Goal: Task Accomplishment & Management: Use online tool/utility

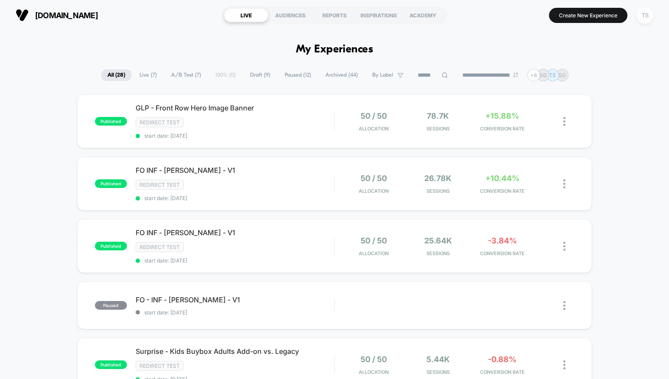
click at [641, 14] on div "TS" at bounding box center [644, 15] width 17 height 17
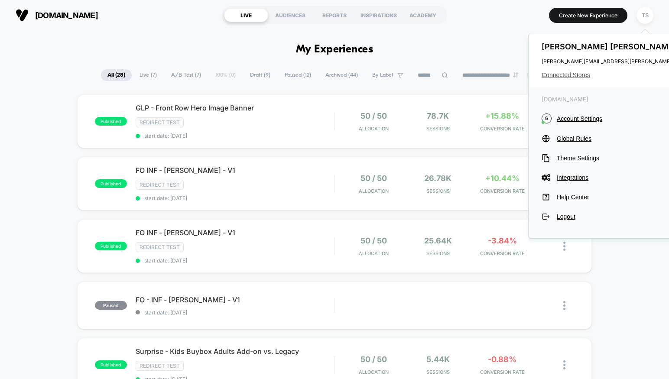
click at [573, 74] on span "Connected Stores" at bounding box center [627, 74] width 172 height 7
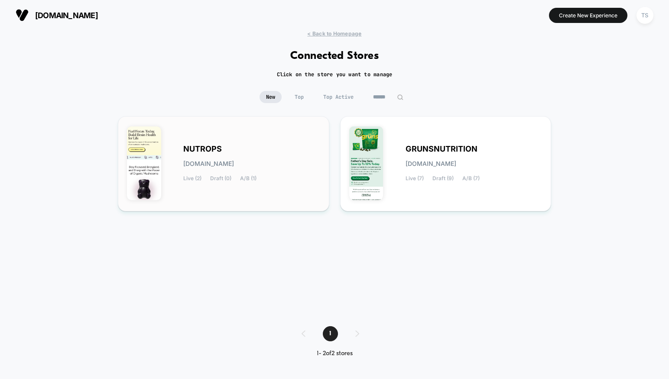
click at [231, 146] on div "NUTROPS [DOMAIN_NAME] Live (2) Draft (0) A/B (1)" at bounding box center [251, 164] width 137 height 36
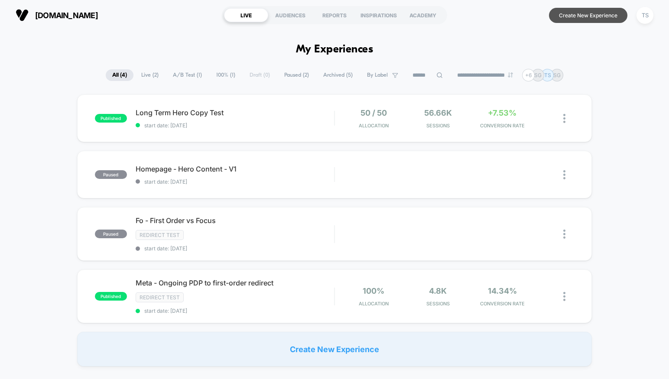
click at [585, 16] on button "Create New Experience" at bounding box center [588, 15] width 78 height 15
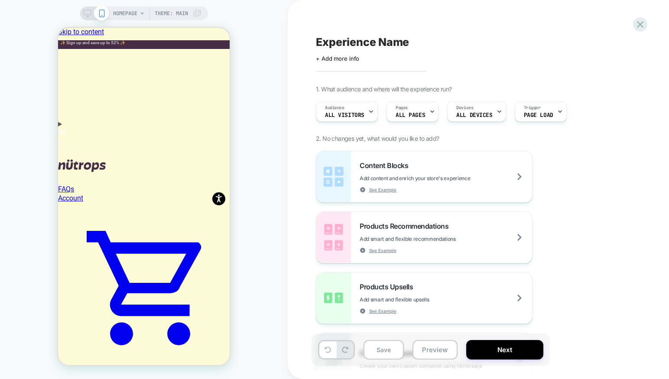
click at [139, 13] on icon at bounding box center [141, 13] width 5 height 5
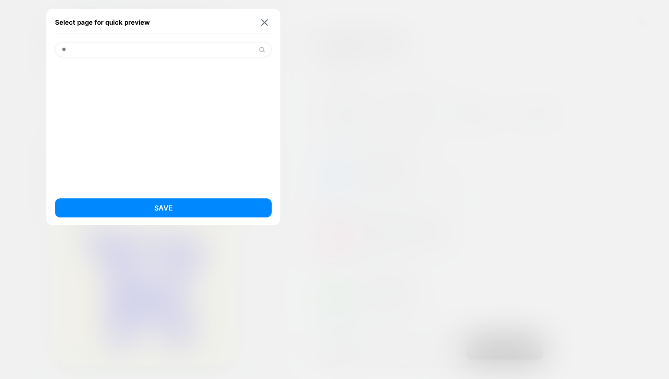
type input "*"
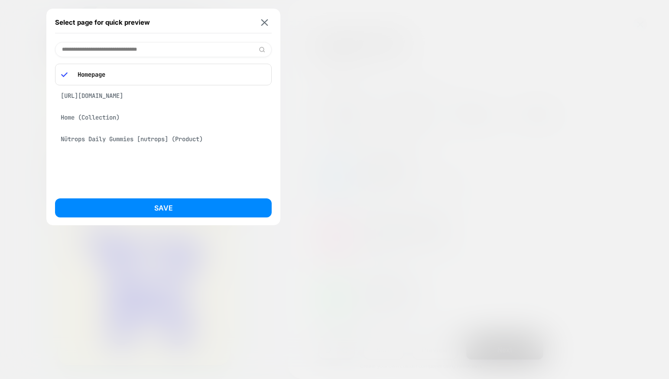
click at [189, 51] on input at bounding box center [163, 49] width 216 height 15
paste input "**********"
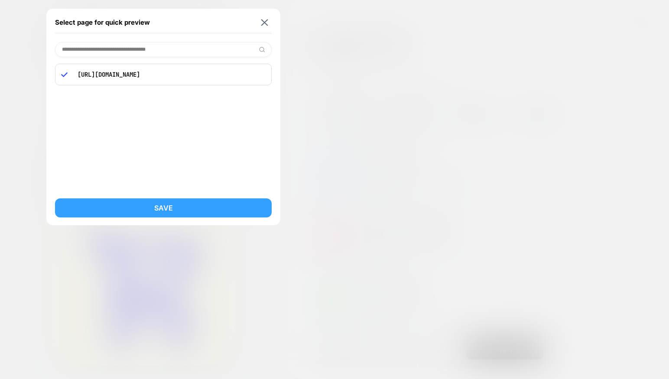
type input "**********"
click at [180, 210] on button "Save" at bounding box center [163, 207] width 216 height 19
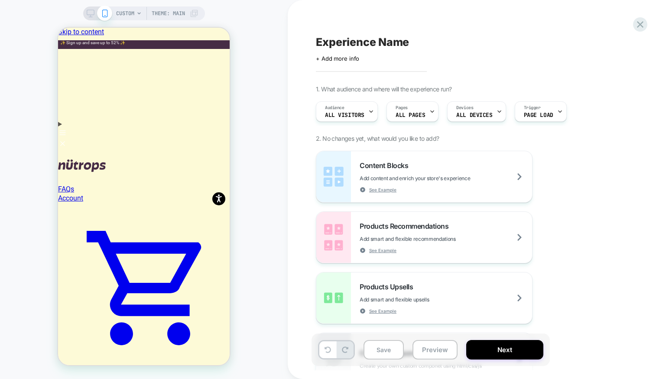
click at [123, 12] on span "CUSTOM" at bounding box center [125, 13] width 18 height 14
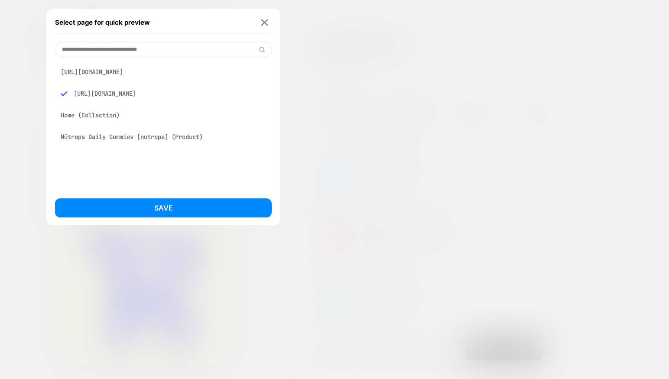
click at [317, 100] on div at bounding box center [334, 189] width 669 height 379
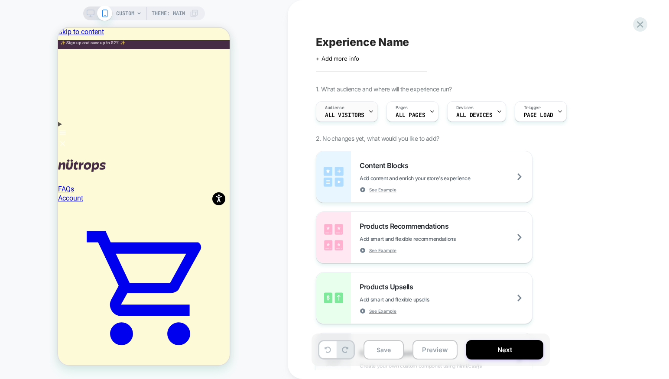
click at [351, 118] on div "Audience All Visitors" at bounding box center [344, 111] width 57 height 19
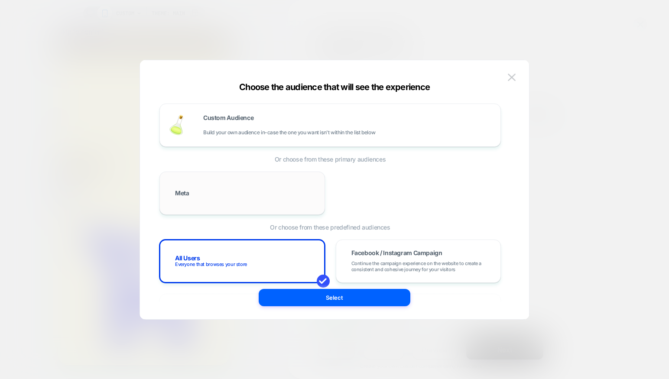
click at [242, 201] on div "Meta" at bounding box center [241, 193] width 147 height 25
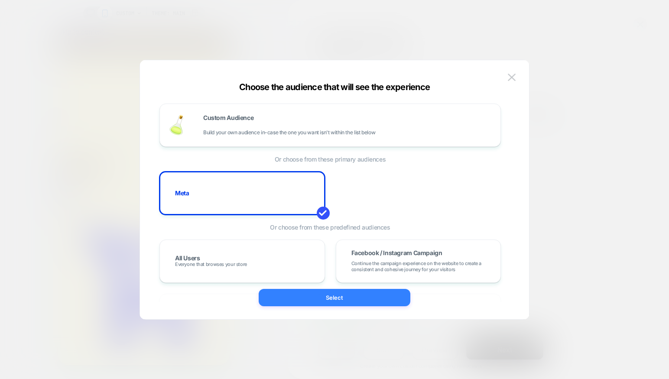
click at [342, 297] on button "Select" at bounding box center [334, 297] width 152 height 17
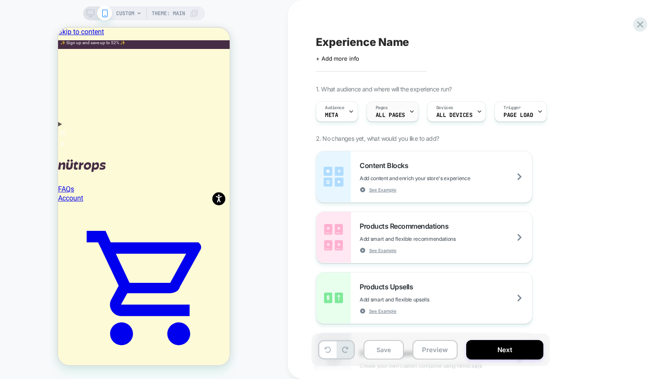
click at [398, 106] on div "Pages ALL PAGES" at bounding box center [390, 111] width 47 height 19
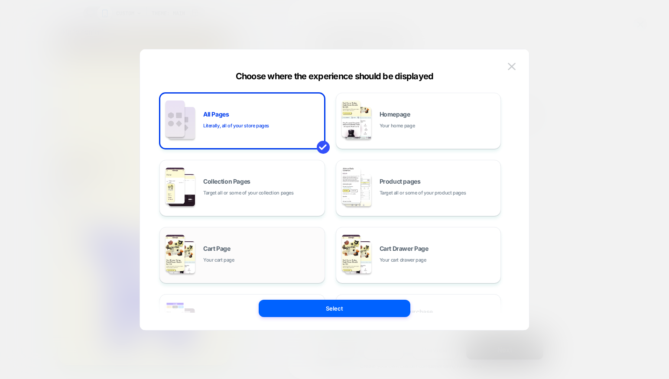
scroll to position [131, 0]
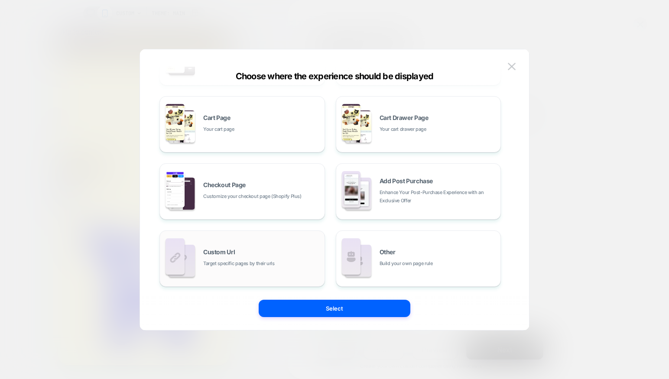
click at [245, 254] on div "Custom Url Target specific pages by their urls" at bounding box center [261, 258] width 117 height 19
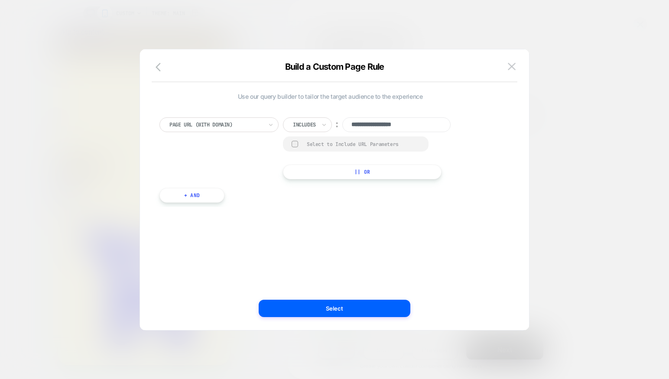
click at [394, 123] on input "**********" at bounding box center [396, 124] width 108 height 15
paste input "**********"
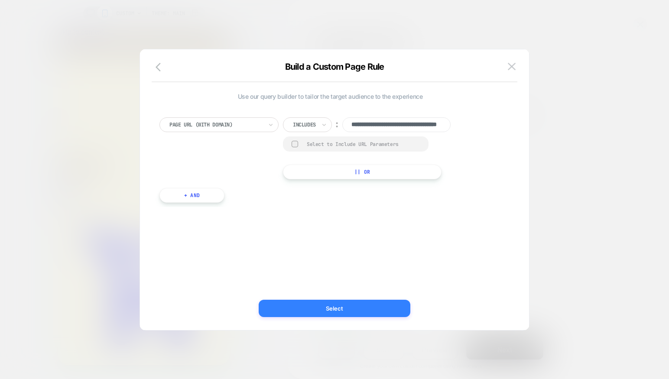
type input "**********"
click at [333, 312] on button "Select" at bounding box center [334, 308] width 152 height 17
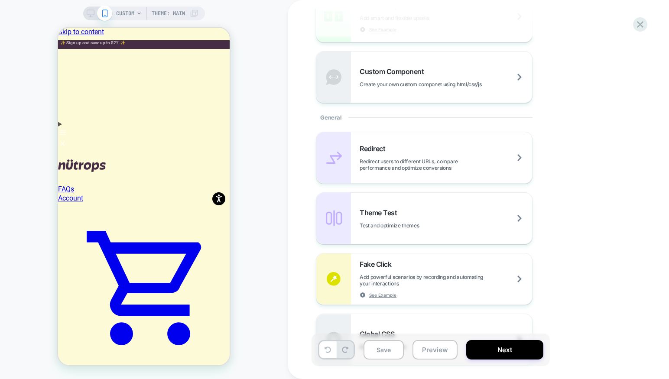
scroll to position [280, 0]
click at [432, 157] on div "Redirect Redirect users to different URLs, compare performance and optimize con…" at bounding box center [445, 159] width 172 height 27
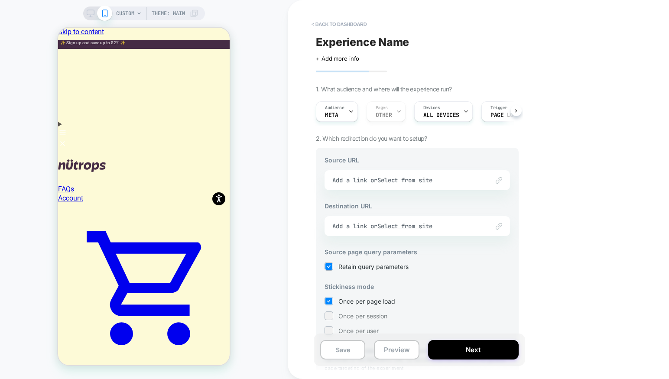
click at [430, 179] on div "Link to Add a link or Select from site" at bounding box center [416, 180] width 185 height 20
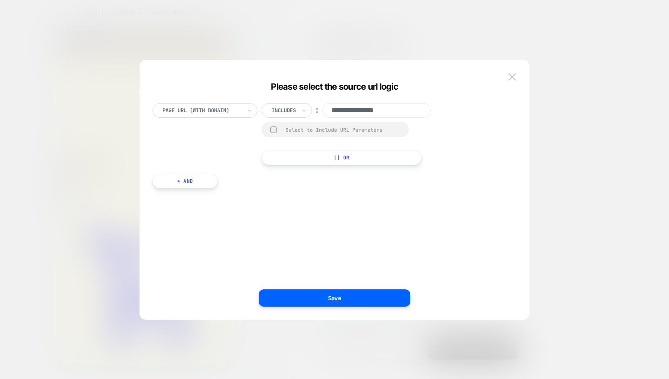
click at [365, 113] on input "**********" at bounding box center [376, 110] width 108 height 15
paste input "**********"
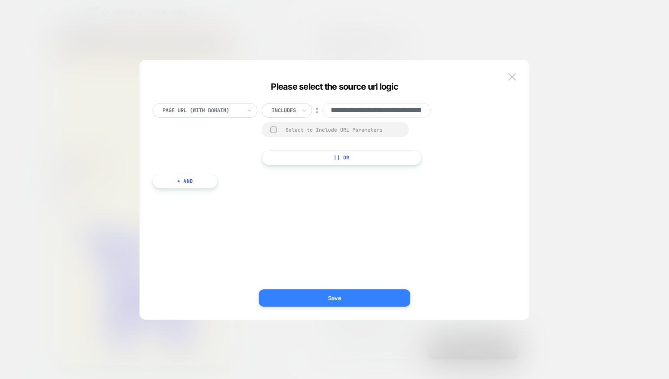
type input "**********"
click at [339, 303] on button "Save" at bounding box center [334, 297] width 152 height 17
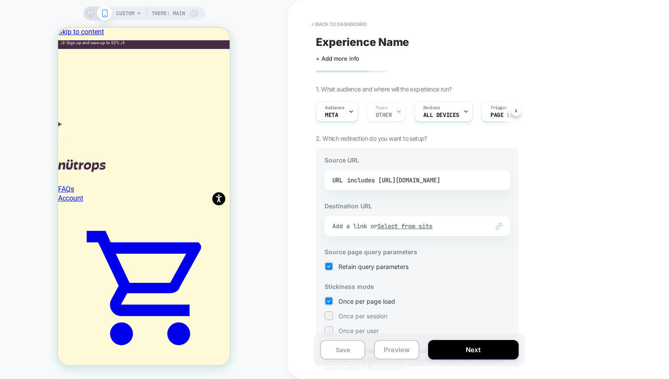
click at [402, 185] on div "includes [URL][DOMAIN_NAME]" at bounding box center [393, 180] width 93 height 13
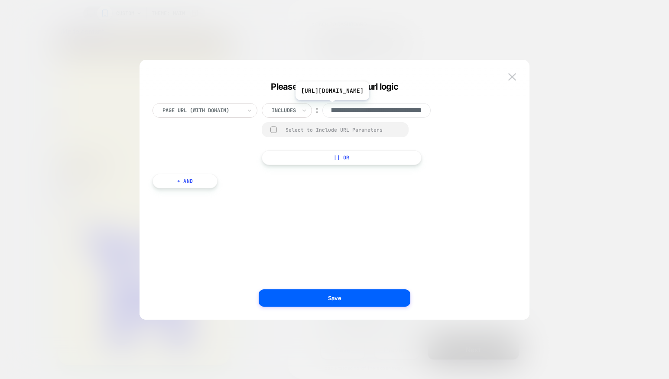
click at [377, 107] on input "**********" at bounding box center [376, 110] width 108 height 15
paste input
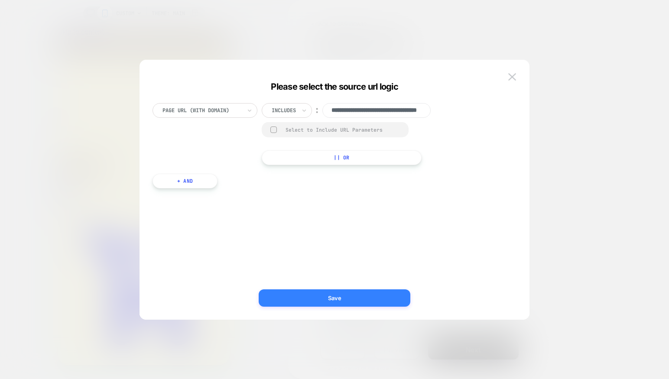
type input "**********"
click at [358, 290] on button "Save" at bounding box center [334, 297] width 152 height 17
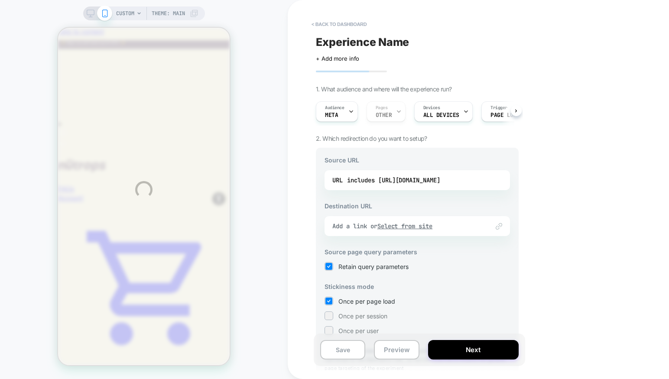
click at [477, 227] on div "CUSTOM Theme: MAIN < back to dashboard Experience Name Click to edit experience…" at bounding box center [334, 189] width 669 height 379
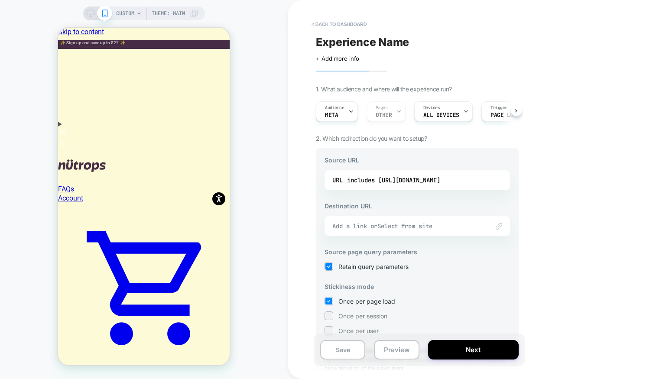
click at [372, 229] on div "Add a link or Select from site" at bounding box center [406, 226] width 148 height 8
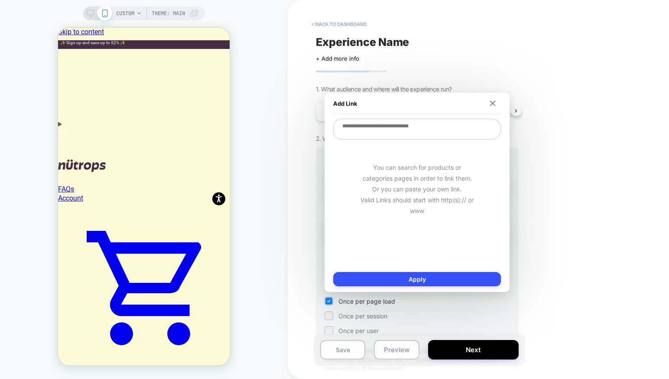
click at [417, 129] on textarea at bounding box center [417, 129] width 168 height 21
paste textarea "**********"
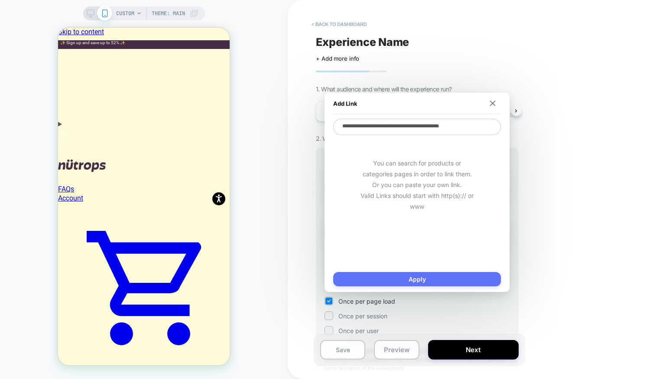
type textarea "**********"
click at [421, 274] on button "Apply" at bounding box center [417, 279] width 168 height 14
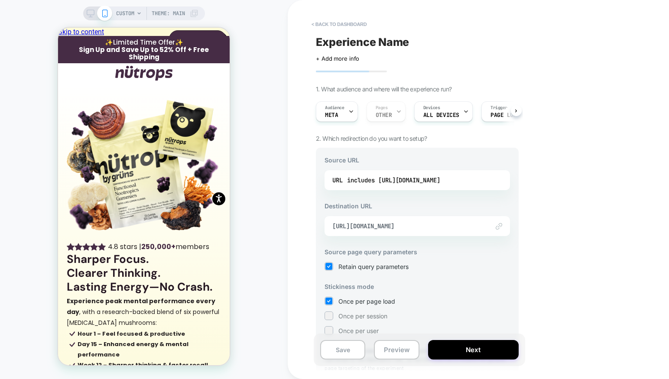
scroll to position [45, 0]
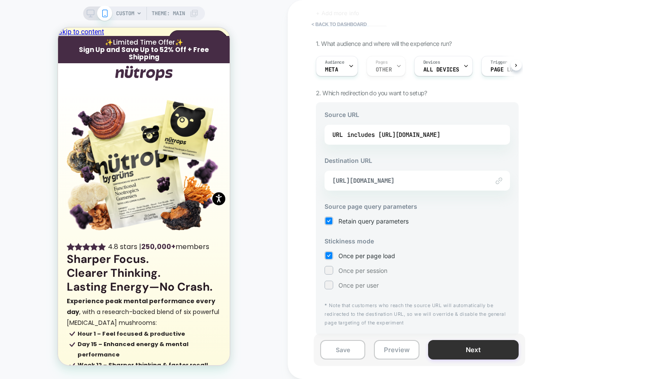
click at [462, 346] on button "Next" at bounding box center [473, 349] width 90 height 19
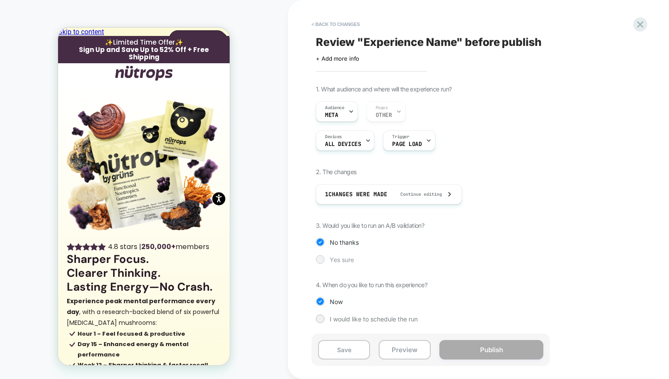
click at [334, 261] on span "Yes sure" at bounding box center [341, 259] width 24 height 7
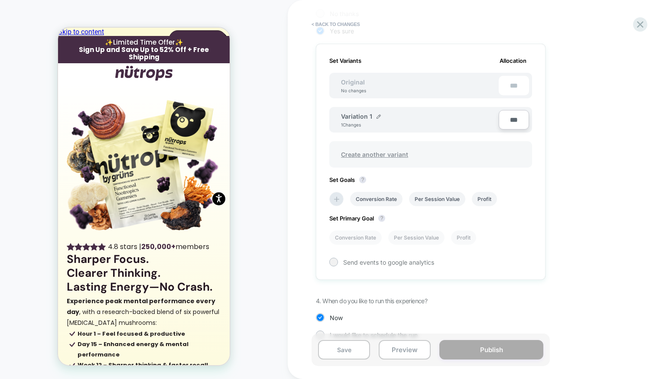
scroll to position [245, 0]
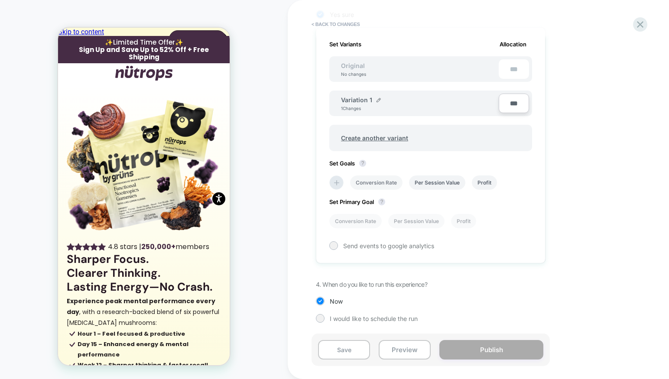
click at [385, 185] on li "Conversion Rate" at bounding box center [376, 182] width 52 height 14
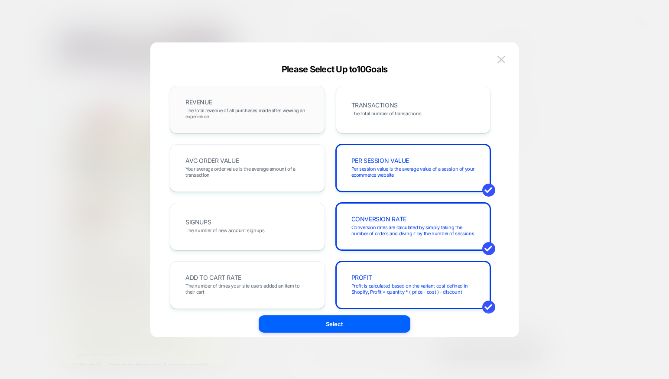
click at [282, 115] on span "The total revenue of all purchases made after viewing an experience" at bounding box center [247, 113] width 124 height 12
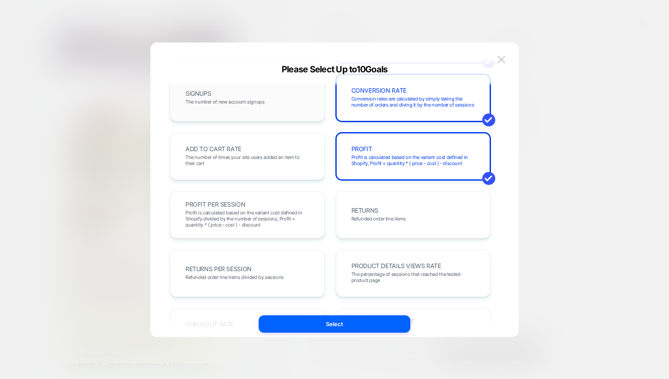
scroll to position [129, 0]
click at [265, 151] on div "ADD TO CART RATE The number of times your site users added an item to their cart" at bounding box center [247, 155] width 137 height 29
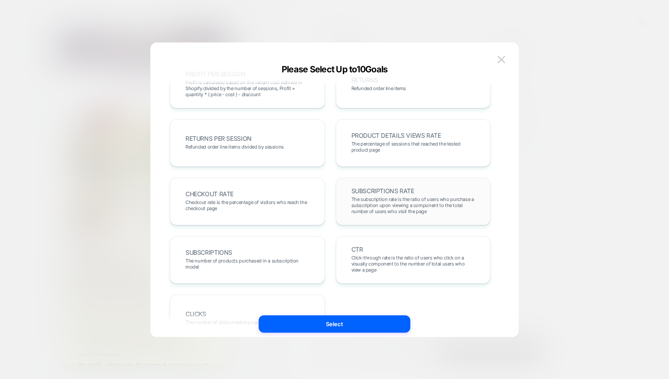
scroll to position [299, 0]
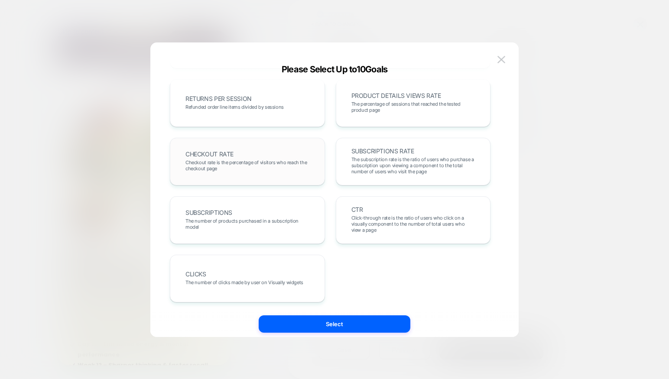
click at [266, 153] on div "CHECKOUT RATE Checkout rate is the percentage of visitors who reach the checkou…" at bounding box center [247, 161] width 137 height 29
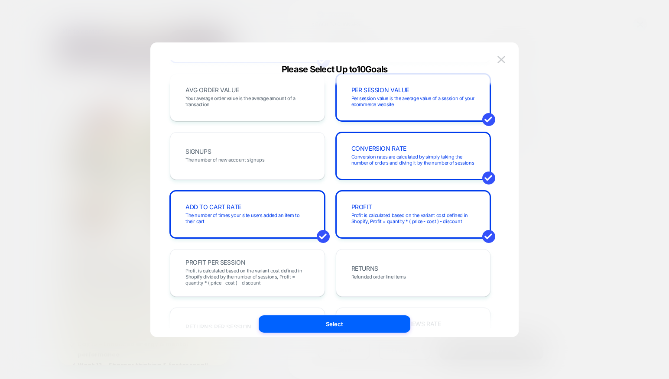
scroll to position [0, 0]
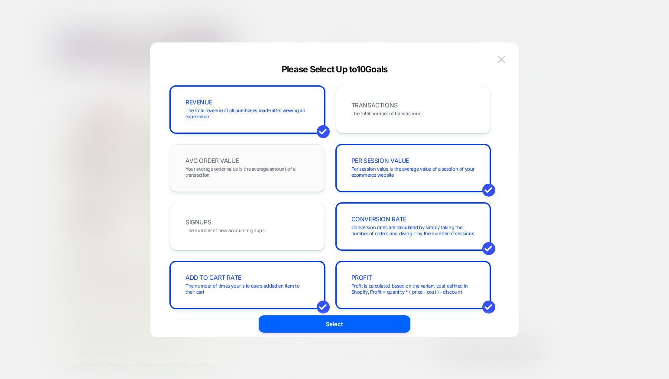
click at [268, 177] on span "Your average order value is the average amount of a transaction" at bounding box center [247, 172] width 124 height 12
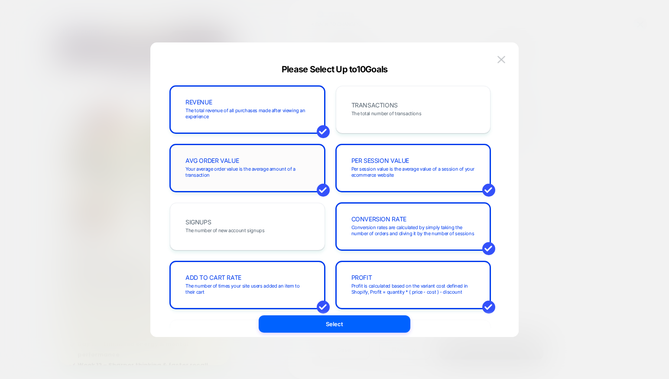
click at [268, 177] on span "Your average order value is the average amount of a transaction" at bounding box center [247, 172] width 124 height 12
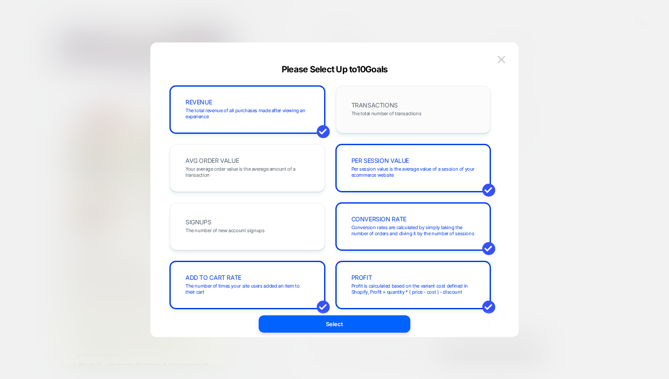
click at [400, 120] on div "TRANSACTIONS The total number of transactions" at bounding box center [413, 109] width 137 height 29
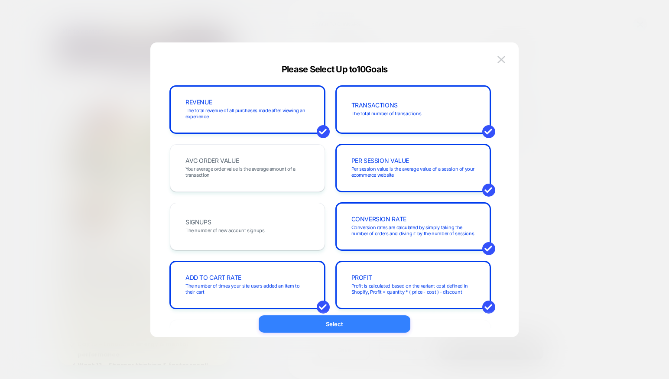
click at [347, 327] on button "Select" at bounding box center [334, 323] width 152 height 17
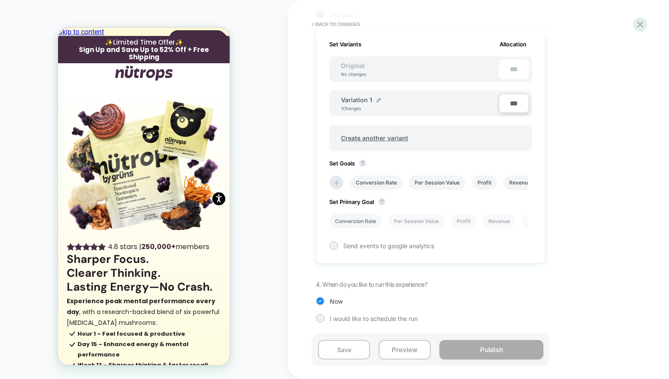
click at [365, 223] on li "Conversion Rate" at bounding box center [355, 221] width 52 height 14
click at [347, 352] on button "Save" at bounding box center [344, 349] width 52 height 19
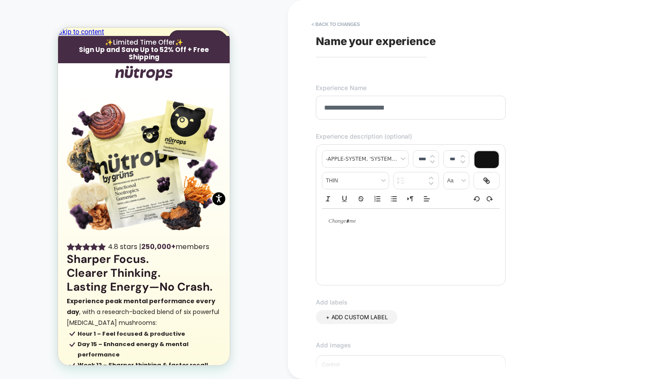
type input "**********"
click at [355, 234] on div at bounding box center [411, 221] width 178 height 25
type input "****"
click at [363, 258] on div at bounding box center [411, 242] width 178 height 69
click at [362, 238] on div at bounding box center [411, 242] width 178 height 69
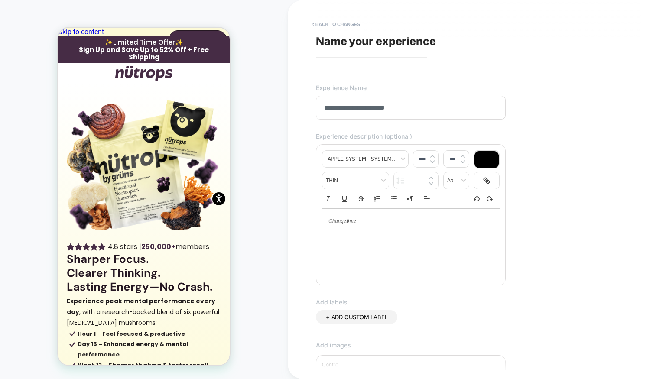
click at [356, 227] on div at bounding box center [411, 221] width 178 height 25
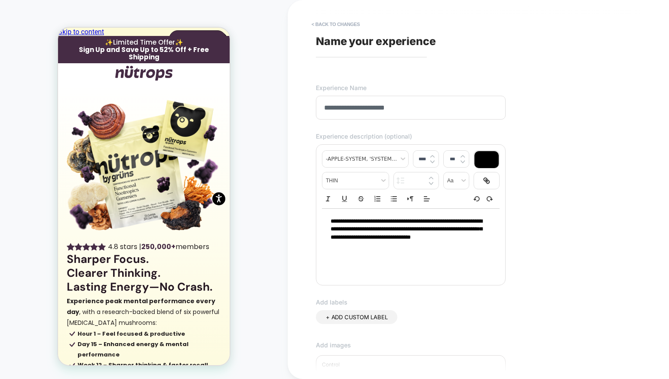
scroll to position [173, 0]
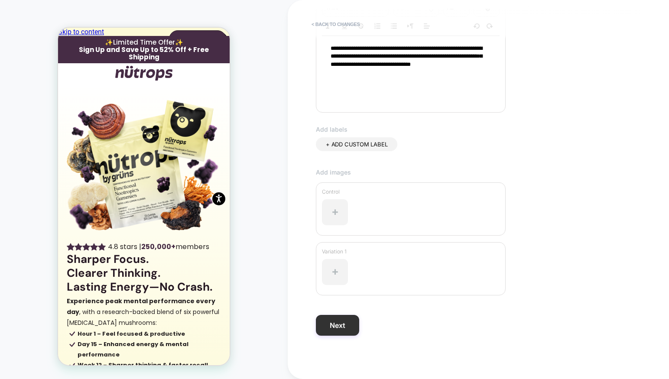
click at [338, 327] on button "Next" at bounding box center [337, 325] width 43 height 21
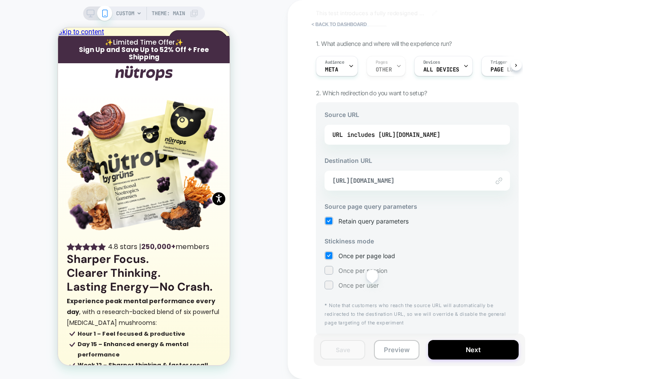
scroll to position [0, 0]
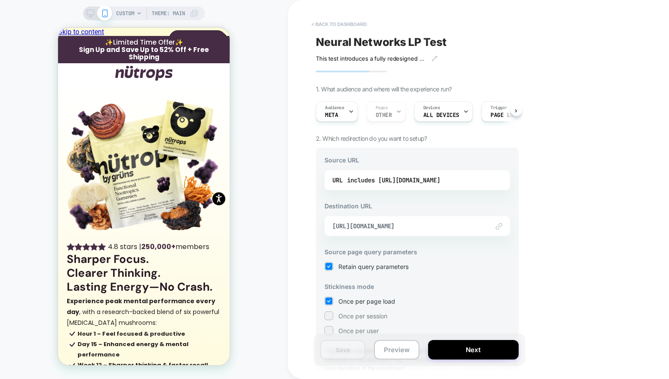
click at [340, 24] on button "< back to dashboard" at bounding box center [339, 24] width 64 height 14
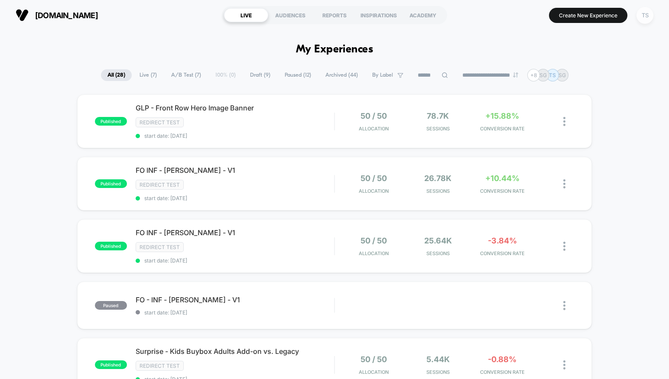
click at [640, 16] on div "TS" at bounding box center [644, 15] width 17 height 17
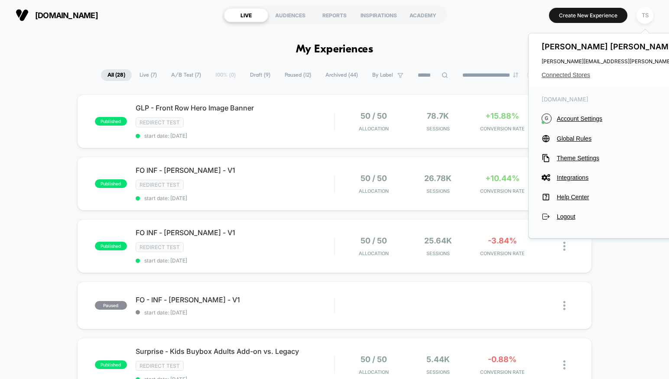
click at [568, 74] on span "Connected Stores" at bounding box center [627, 74] width 172 height 7
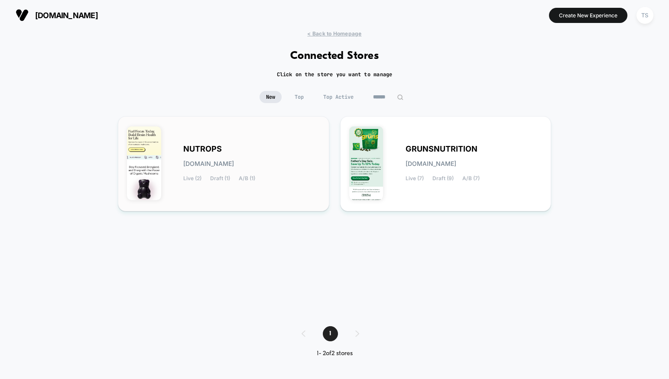
click at [247, 150] on div "NUTROPS nutrops.myshopify.com Live (2) Draft (1) A/B (1)" at bounding box center [251, 164] width 137 height 36
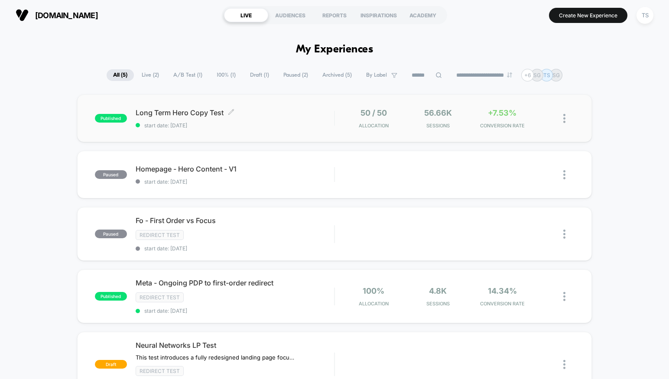
click at [303, 121] on div "Long Term Hero Copy Test Click to edit experience details Click to edit experie…" at bounding box center [235, 118] width 199 height 20
